Goal: Task Accomplishment & Management: Use online tool/utility

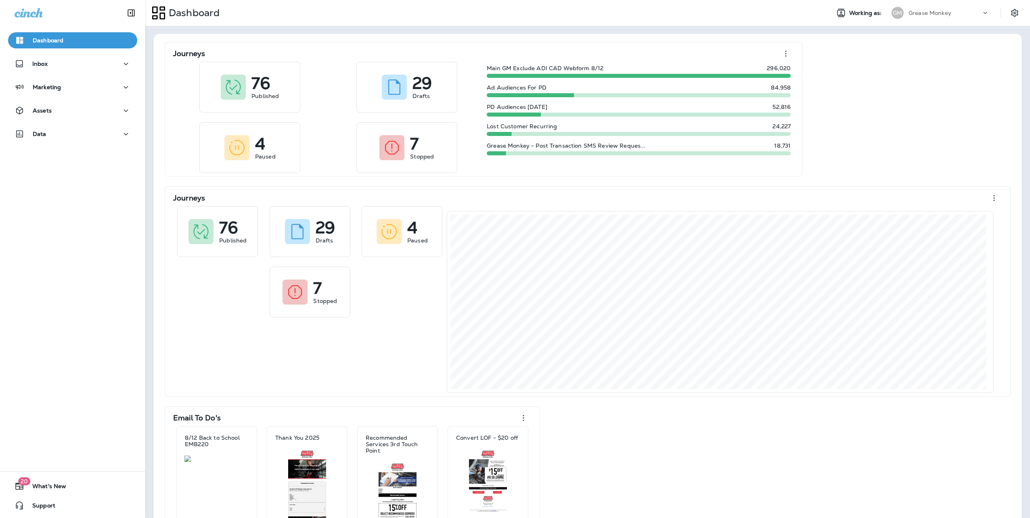
click at [914, 10] on p "Grease Monkey" at bounding box center [929, 13] width 43 height 6
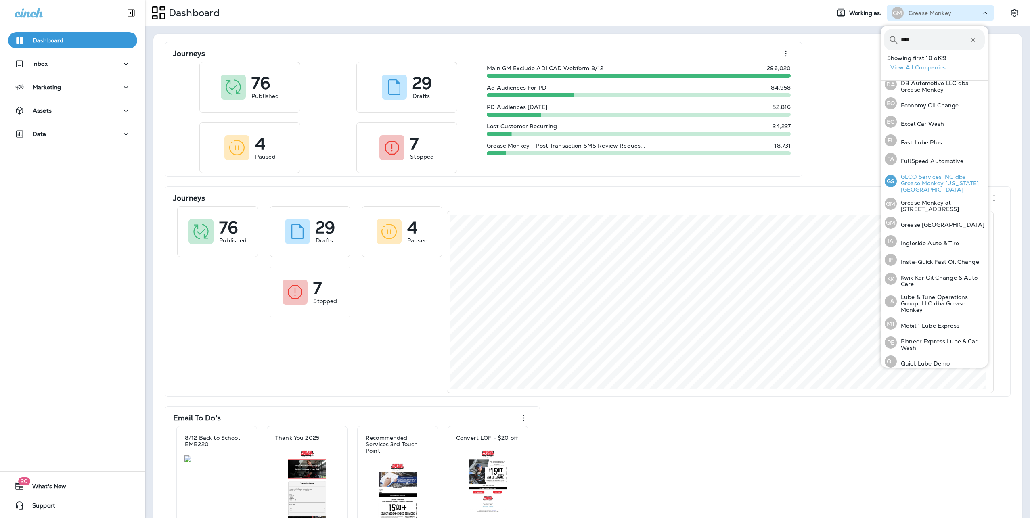
scroll to position [109, 0]
type input "****"
click at [936, 297] on p "Lube & Tune Operations Group, LLC dba Grease Monkey" at bounding box center [941, 302] width 88 height 19
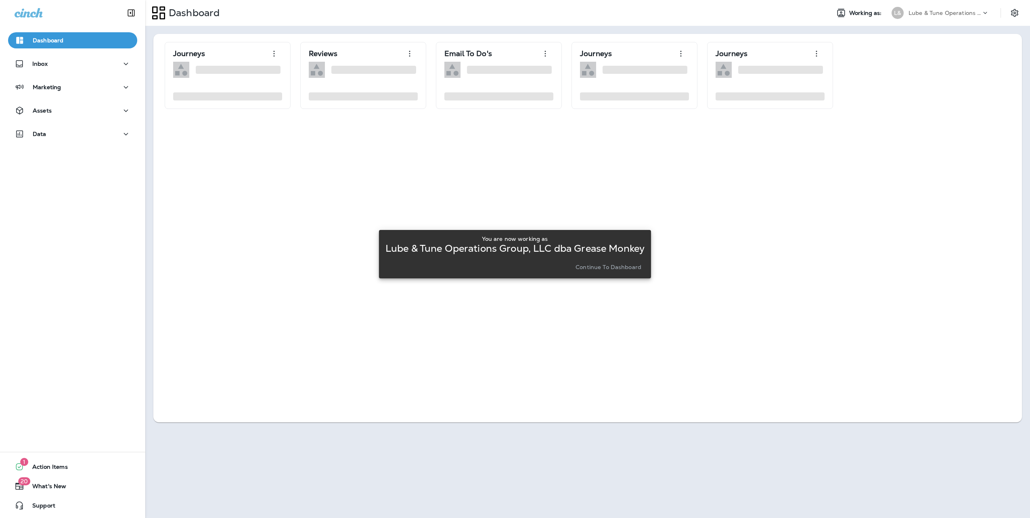
click at [605, 266] on p "Continue to Dashboard" at bounding box center [608, 267] width 66 height 6
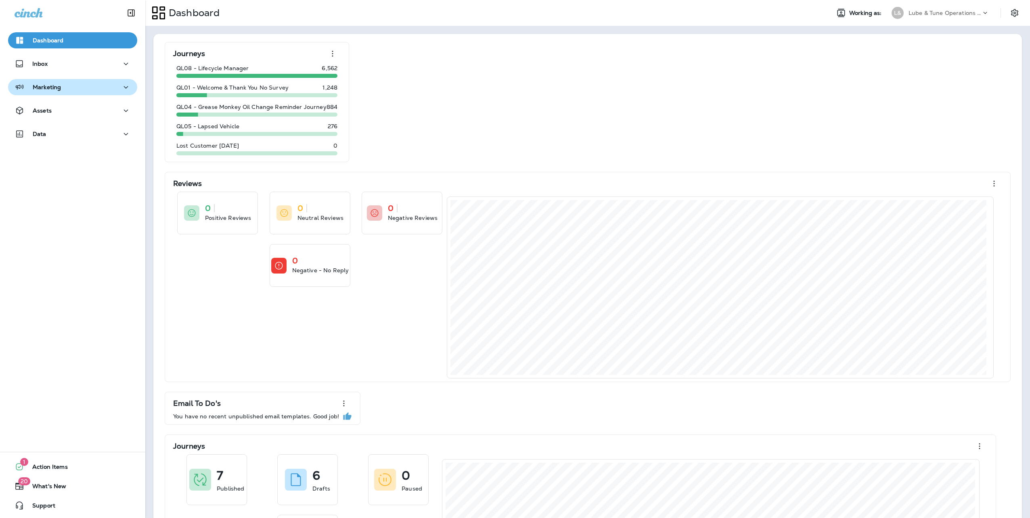
click at [90, 90] on div "Marketing" at bounding box center [73, 87] width 116 height 10
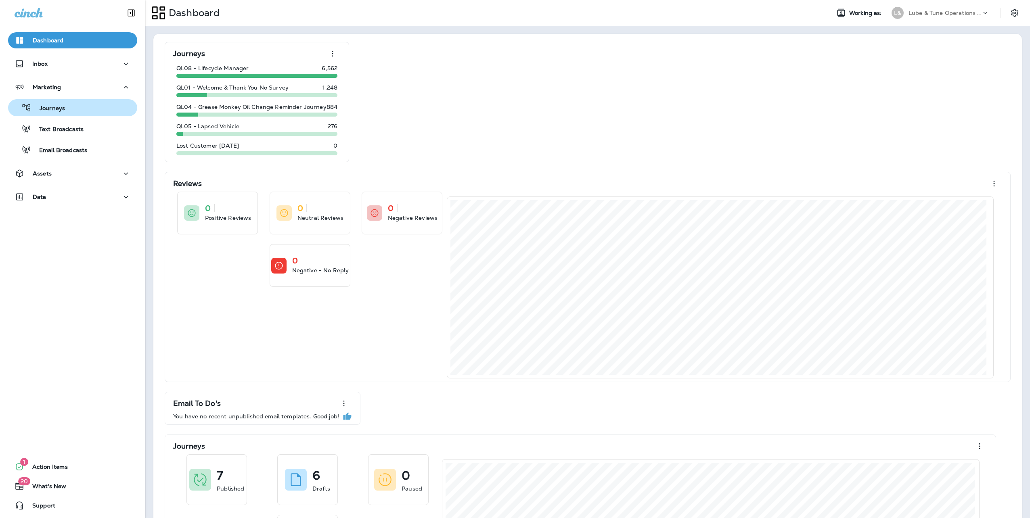
click at [65, 111] on div "Journeys" at bounding box center [72, 108] width 123 height 12
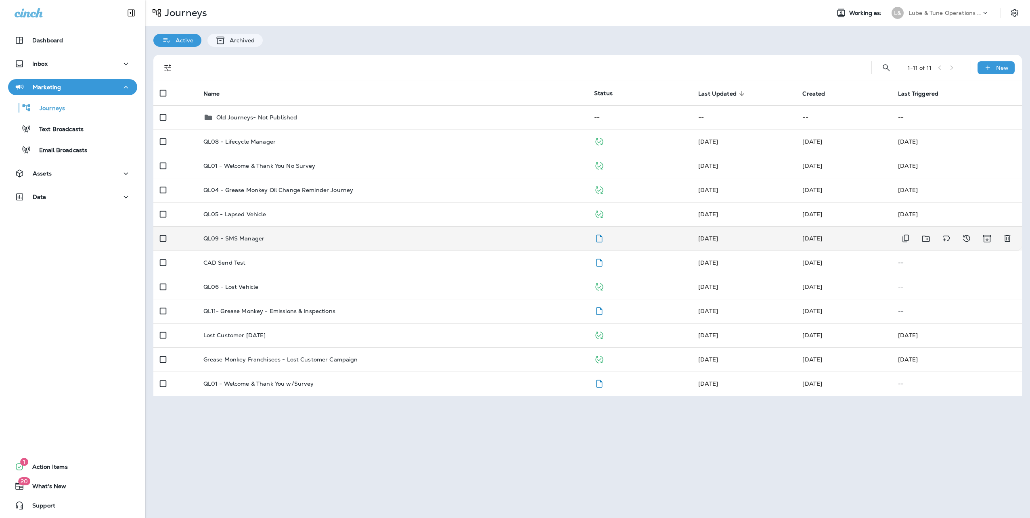
click at [241, 237] on p "QL09 - SMS Manager" at bounding box center [233, 238] width 61 height 6
